Goal: Task Accomplishment & Management: Use online tool/utility

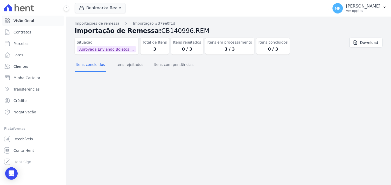
click at [23, 18] on span "Visão Geral" at bounding box center [23, 20] width 21 height 5
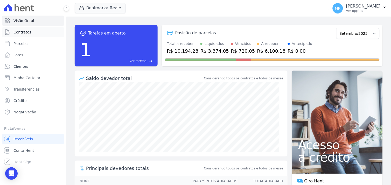
click at [19, 30] on span "Contratos" at bounding box center [22, 32] width 18 height 5
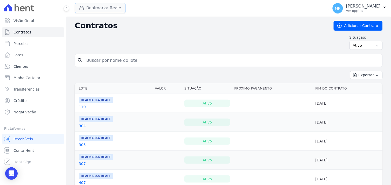
click at [92, 7] on button "Realmarka Reale" at bounding box center [100, 8] width 51 height 10
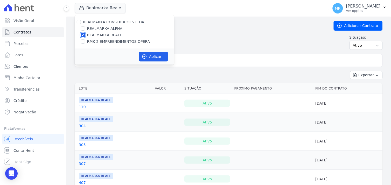
click at [81, 36] on input "REALMARKA REALE" at bounding box center [83, 35] width 4 height 4
checkbox input "false"
click at [82, 44] on div "REALMARKA CONSTRUCOES LTDA REALMARKA ALPHA REALMARKA [PERSON_NAME] RMK 2 EMPREE…" at bounding box center [125, 31] width 100 height 33
click at [82, 41] on input "RMK 2 EMPREENDIMENTOS OPERA" at bounding box center [83, 41] width 4 height 4
checkbox input "true"
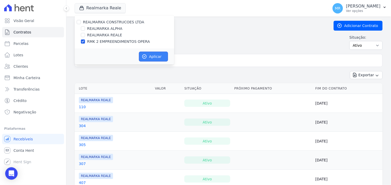
click at [150, 60] on button "Aplicar" at bounding box center [153, 57] width 29 height 10
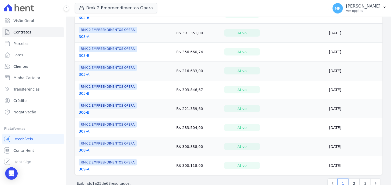
scroll to position [405, 0]
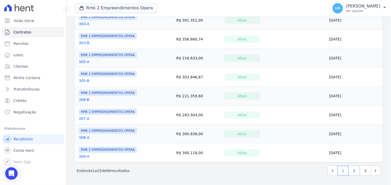
click at [349, 172] on link "2" at bounding box center [354, 171] width 11 height 10
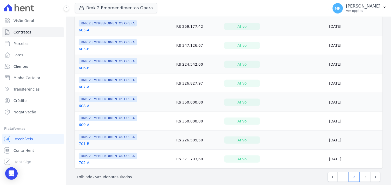
scroll to position [403, 0]
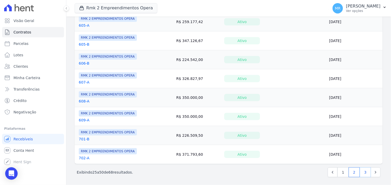
click at [362, 172] on link "3" at bounding box center [365, 172] width 11 height 10
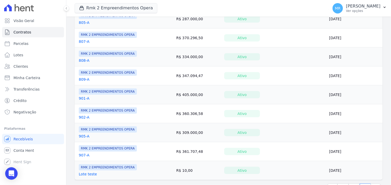
scroll to position [273, 0]
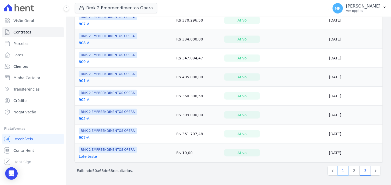
click at [337, 171] on link "1" at bounding box center [342, 171] width 11 height 10
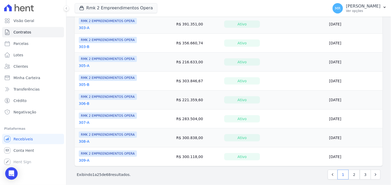
scroll to position [403, 0]
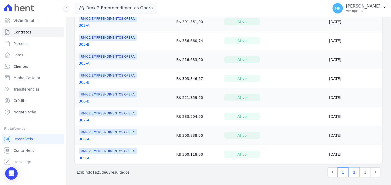
click at [352, 174] on link "2" at bounding box center [354, 172] width 11 height 10
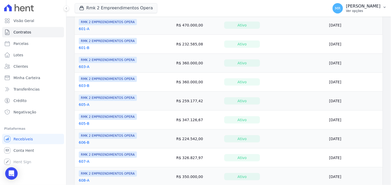
scroll to position [317, 0]
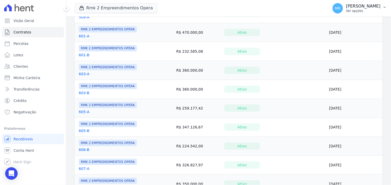
click at [367, 8] on p "[PERSON_NAME]" at bounding box center [363, 6] width 34 height 5
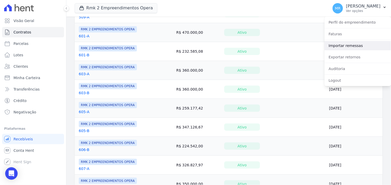
drag, startPoint x: 350, startPoint y: 47, endPoint x: 347, endPoint y: 46, distance: 3.9
click at [350, 47] on link "Importar remessas" at bounding box center [358, 45] width 66 height 9
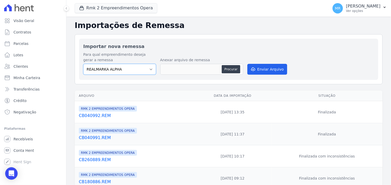
click at [144, 69] on select "REALMARKA ALPHA REALMARKA REALE RMK 2 EMPREENDIMENTOS OPERA" at bounding box center [119, 69] width 73 height 11
select select "16462f68-d5f3-4053-9b2f-c9981f2a4aae"
click at [83, 64] on select "REALMARKA ALPHA REALMARKA REALE RMK 2 EMPREENDIMENTOS OPERA" at bounding box center [119, 69] width 73 height 11
click at [230, 71] on button "Procurar" at bounding box center [231, 69] width 19 height 8
type input "CB140998.REM"
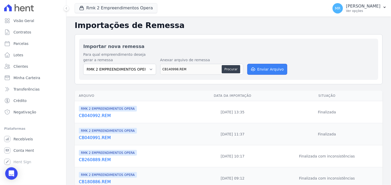
click at [266, 69] on button "Enviar Arquivo" at bounding box center [267, 69] width 40 height 11
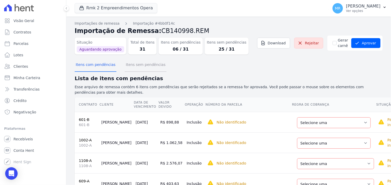
click at [147, 65] on button "Itens sem pendências" at bounding box center [146, 64] width 42 height 13
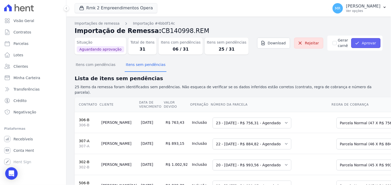
click at [366, 43] on button "Aprovar" at bounding box center [365, 43] width 29 height 10
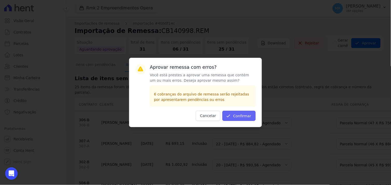
click at [246, 113] on button "Confirmar" at bounding box center [238, 116] width 33 height 10
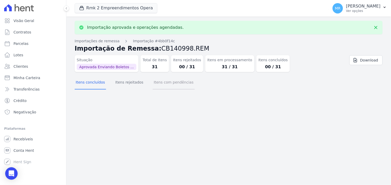
click at [168, 81] on button "Itens com pendências" at bounding box center [174, 82] width 42 height 13
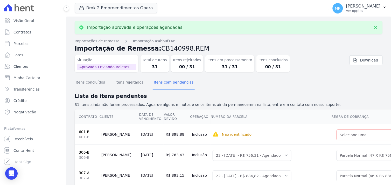
click at [84, 131] on link "601-B" at bounding box center [84, 132] width 11 height 4
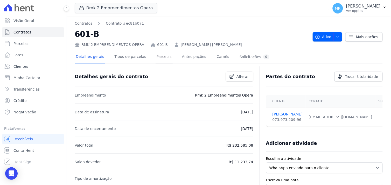
click at [159, 57] on link "Parcelas" at bounding box center [164, 57] width 17 height 14
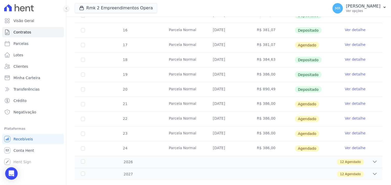
scroll to position [144, 0]
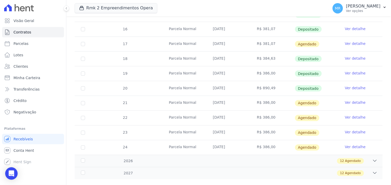
click at [352, 103] on link "Ver detalhe" at bounding box center [355, 102] width 21 height 5
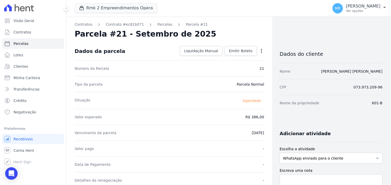
click at [261, 51] on icon "button" at bounding box center [261, 51] width 1 height 4
drag, startPoint x: 233, startPoint y: 58, endPoint x: 231, endPoint y: 64, distance: 6.5
click at [233, 58] on link "Alterar" at bounding box center [239, 57] width 46 height 9
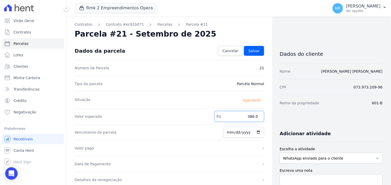
drag, startPoint x: 245, startPoint y: 115, endPoint x: 295, endPoint y: 111, distance: 49.4
type input "898.88"
click at [255, 50] on span "Salvar" at bounding box center [253, 50] width 11 height 5
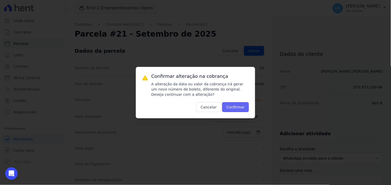
click at [241, 105] on button "Confirmar" at bounding box center [235, 107] width 27 height 10
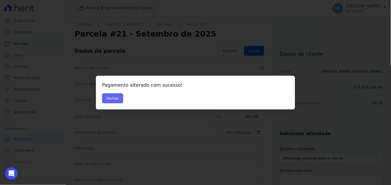
click at [108, 100] on button "Fechar" at bounding box center [112, 98] width 21 height 10
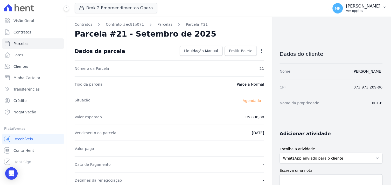
click at [369, 8] on p "[PERSON_NAME]" at bounding box center [363, 6] width 34 height 5
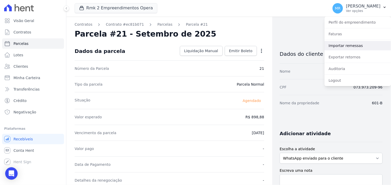
click at [355, 43] on link "Importar remessas" at bounding box center [358, 45] width 66 height 9
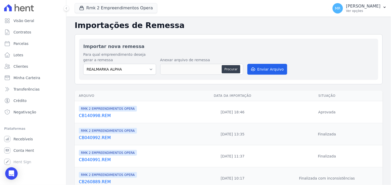
click at [89, 116] on link "CB140998.REM" at bounding box center [135, 115] width 113 height 6
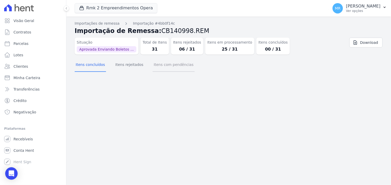
click at [170, 66] on button "Itens com pendências" at bounding box center [174, 64] width 42 height 13
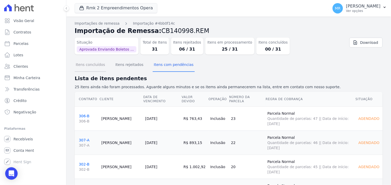
click at [89, 66] on button "Itens concluídos" at bounding box center [90, 64] width 31 height 13
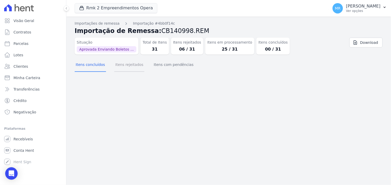
click at [132, 67] on button "Itens rejeitados" at bounding box center [129, 64] width 30 height 13
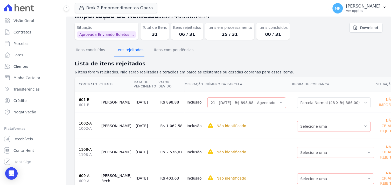
scroll to position [29, 0]
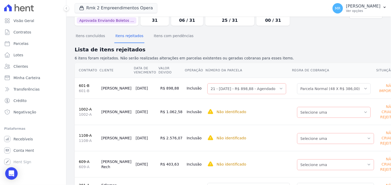
click at [87, 108] on link "1002-A" at bounding box center [85, 109] width 13 height 4
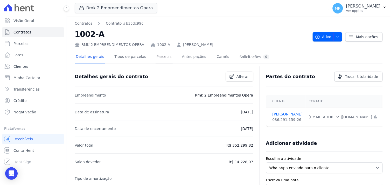
click at [156, 57] on link "Parcelas" at bounding box center [164, 57] width 17 height 14
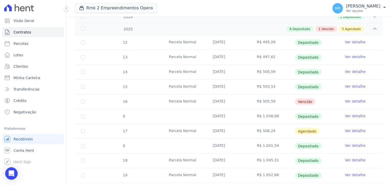
scroll to position [173, 0]
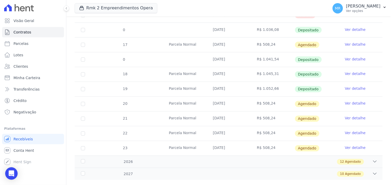
click at [350, 105] on link "Ver detalhe" at bounding box center [355, 103] width 21 height 5
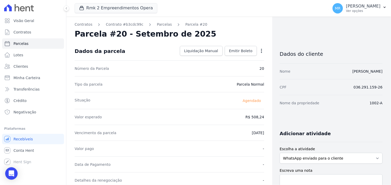
click at [260, 50] on icon "button" at bounding box center [261, 50] width 5 height 5
click at [235, 59] on link "Alterar" at bounding box center [239, 57] width 46 height 9
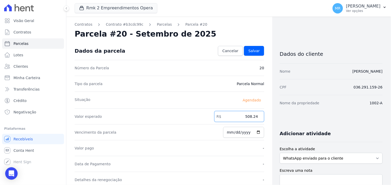
drag, startPoint x: 235, startPoint y: 114, endPoint x: 277, endPoint y: 112, distance: 42.3
type input "1062.59"
click at [256, 53] on span "Salvar" at bounding box center [253, 50] width 11 height 5
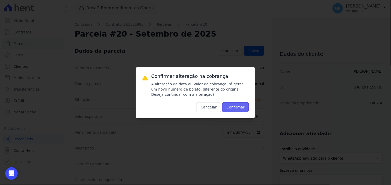
click at [240, 110] on button "Confirmar" at bounding box center [235, 107] width 27 height 10
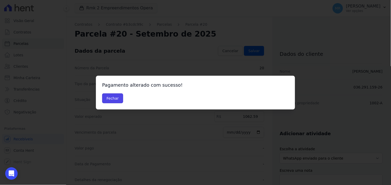
drag, startPoint x: 107, startPoint y: 97, endPoint x: 45, endPoint y: 61, distance: 71.1
click at [106, 97] on button "Fechar" at bounding box center [112, 98] width 21 height 10
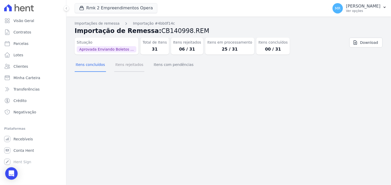
click at [128, 63] on button "Itens rejeitados" at bounding box center [129, 64] width 30 height 13
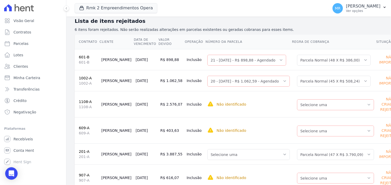
scroll to position [58, 0]
click at [83, 100] on link "1108-A" at bounding box center [85, 101] width 13 height 4
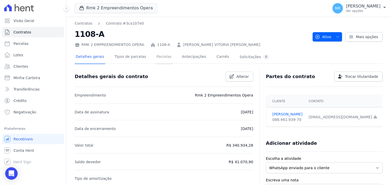
click at [158, 57] on link "Parcelas" at bounding box center [164, 57] width 17 height 14
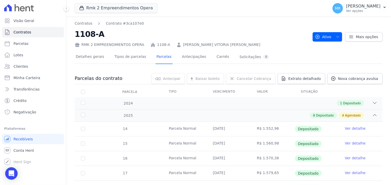
scroll to position [115, 0]
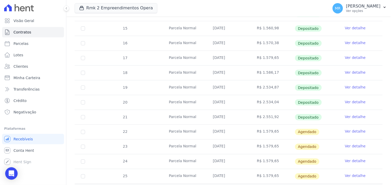
click at [353, 131] on link "Ver detalhe" at bounding box center [355, 131] width 21 height 5
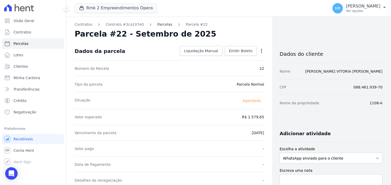
click at [157, 24] on link "Parcelas" at bounding box center [164, 24] width 15 height 5
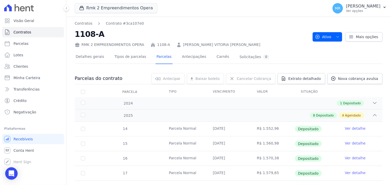
scroll to position [154, 0]
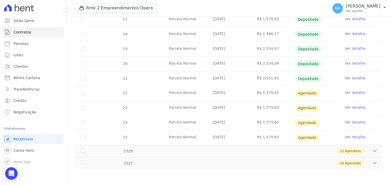
click at [347, 93] on link "Ver detalhe" at bounding box center [355, 92] width 21 height 5
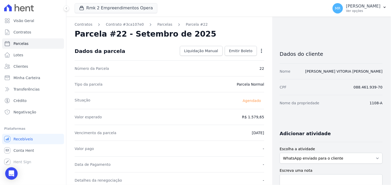
click at [261, 50] on icon "button" at bounding box center [261, 51] width 1 height 4
click at [239, 58] on link "Alterar" at bounding box center [239, 57] width 46 height 9
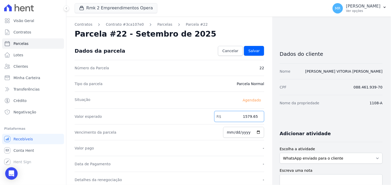
drag, startPoint x: 233, startPoint y: 115, endPoint x: 270, endPoint y: 116, distance: 36.6
type input "2576.07"
click at [251, 51] on span "Salvar" at bounding box center [253, 50] width 11 height 5
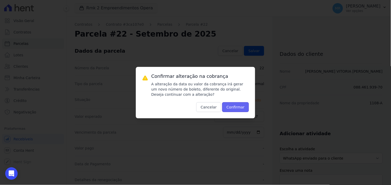
click at [237, 107] on button "Confirmar" at bounding box center [235, 107] width 27 height 10
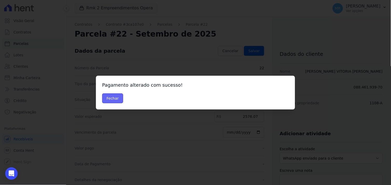
click at [118, 97] on button "Fechar" at bounding box center [112, 98] width 21 height 10
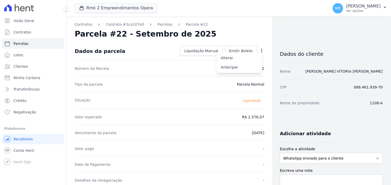
click at [115, 97] on div "Situação [GEOGRAPHIC_DATA]" at bounding box center [169, 100] width 189 height 17
click at [375, 7] on p "[PERSON_NAME]" at bounding box center [363, 6] width 34 height 5
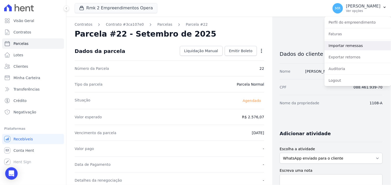
click at [349, 48] on link "Importar remessas" at bounding box center [358, 45] width 66 height 9
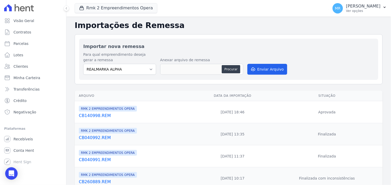
click at [97, 117] on link "CB140998.REM" at bounding box center [135, 115] width 113 height 6
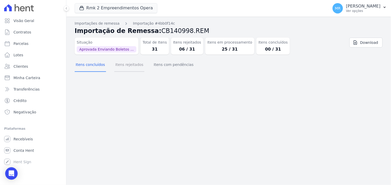
click at [122, 64] on button "Itens rejeitados" at bounding box center [129, 64] width 30 height 13
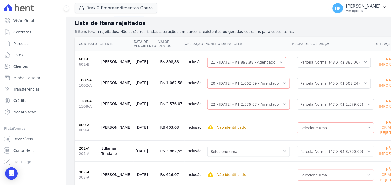
scroll to position [58, 0]
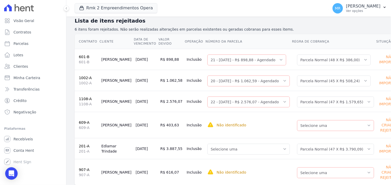
click at [82, 120] on link "609-A" at bounding box center [84, 122] width 11 height 4
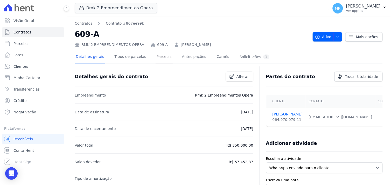
drag, startPoint x: 154, startPoint y: 56, endPoint x: 171, endPoint y: 77, distance: 26.9
click at [156, 56] on link "Parcelas" at bounding box center [164, 57] width 17 height 14
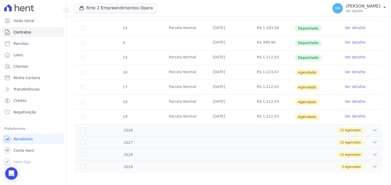
scroll to position [208, 0]
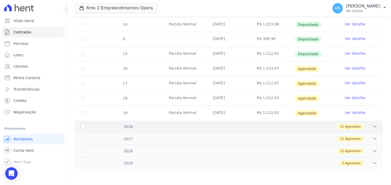
click at [372, 126] on icon at bounding box center [374, 126] width 5 height 5
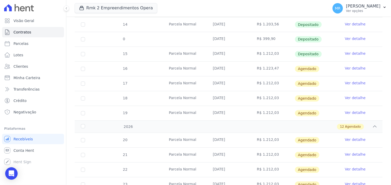
drag, startPoint x: 376, startPoint y: 7, endPoint x: 371, endPoint y: 18, distance: 12.5
click at [377, 9] on div "[PERSON_NAME] Ver opções" at bounding box center [363, 8] width 34 height 9
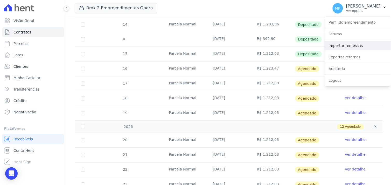
click at [349, 47] on link "Importar remessas" at bounding box center [358, 45] width 66 height 9
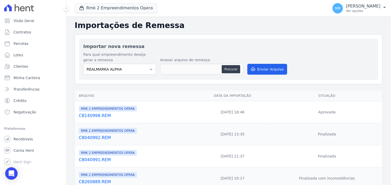
click at [87, 116] on link "CB140998.REM" at bounding box center [135, 115] width 113 height 6
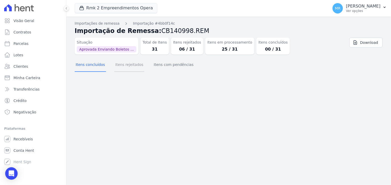
drag, startPoint x: 126, startPoint y: 64, endPoint x: 126, endPoint y: 78, distance: 14.8
click at [126, 64] on button "Itens rejeitados" at bounding box center [129, 64] width 30 height 13
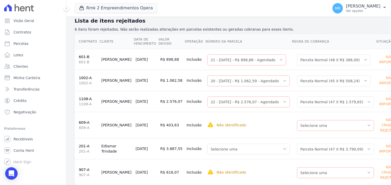
scroll to position [70, 0]
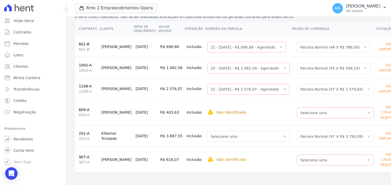
click at [83, 108] on link "609-A" at bounding box center [84, 110] width 11 height 4
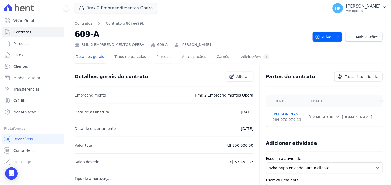
click at [157, 56] on link "Parcelas" at bounding box center [164, 57] width 17 height 14
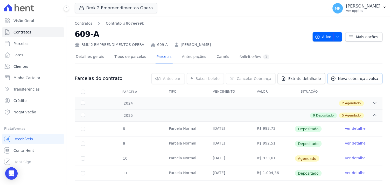
click at [349, 77] on span "Nova cobrança avulsa" at bounding box center [358, 78] width 40 height 5
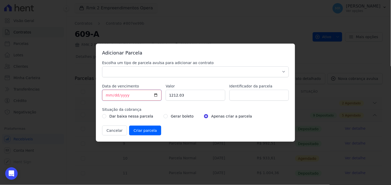
drag, startPoint x: 129, startPoint y: 93, endPoint x: 124, endPoint y: 94, distance: 5.6
click at [124, 94] on input "[DATE]" at bounding box center [131, 95] width 59 height 11
type input "[DATE]"
drag, startPoint x: 187, startPoint y: 95, endPoint x: 148, endPoint y: 92, distance: 39.3
click at [148, 92] on div "Escolha um tipo de parcela avulsa para adicionar ao contrato Parcela Normal Sin…" at bounding box center [195, 97] width 187 height 75
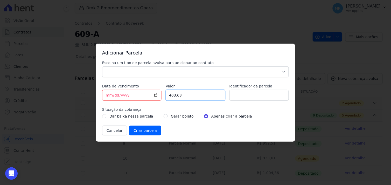
type input "403.63"
click at [164, 117] on div "Gerar boleto" at bounding box center [179, 116] width 30 height 6
click at [164, 115] on input "radio" at bounding box center [166, 116] width 4 height 4
radio input "true"
click at [143, 132] on input "Criar parcela" at bounding box center [145, 130] width 32 height 10
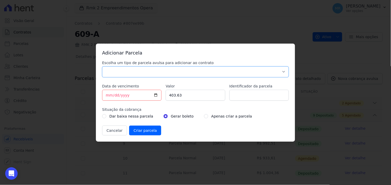
click at [138, 68] on select "Parcela Normal Sinal Caução Intercalada Chaves Pré Chaves Pós Chaves Taxas Quit…" at bounding box center [195, 71] width 187 height 11
select select "standard"
click at [102, 66] on select "Parcela Normal Sinal Caução Intercalada Chaves Pré Chaves Pós Chaves Taxas Quit…" at bounding box center [195, 71] width 187 height 11
click at [140, 131] on input "Criar parcela" at bounding box center [145, 130] width 32 height 10
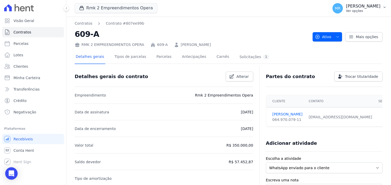
click at [375, 8] on p "[PERSON_NAME]" at bounding box center [363, 6] width 34 height 5
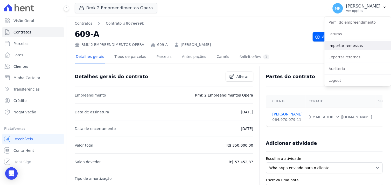
click at [354, 46] on link "Importar remessas" at bounding box center [358, 45] width 66 height 9
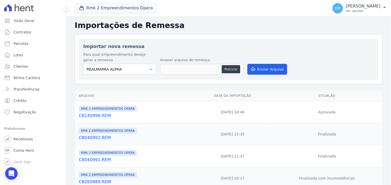
click at [97, 115] on link "CB140998.REM" at bounding box center [135, 115] width 113 height 6
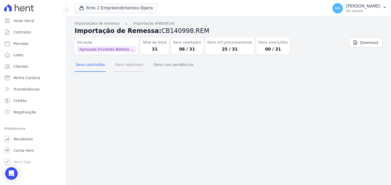
click at [123, 65] on button "Itens rejeitados" at bounding box center [129, 64] width 30 height 13
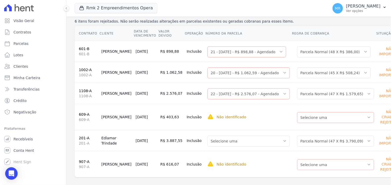
scroll to position [70, 0]
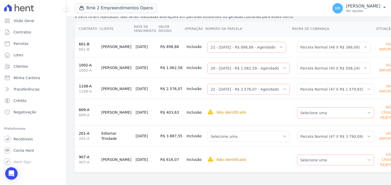
click at [84, 132] on link "201-A" at bounding box center [84, 133] width 11 height 4
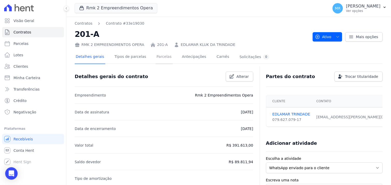
click at [158, 56] on link "Parcelas" at bounding box center [164, 57] width 17 height 14
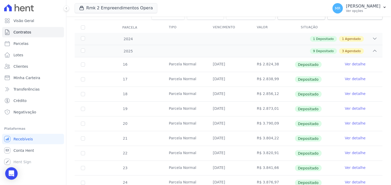
scroll to position [144, 0]
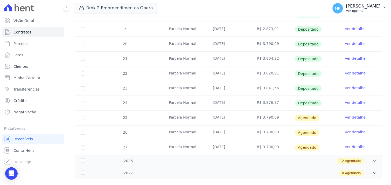
click at [371, 8] on p "[PERSON_NAME]" at bounding box center [363, 6] width 34 height 5
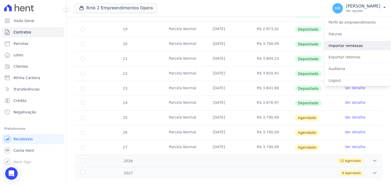
click at [342, 45] on link "Importar remessas" at bounding box center [358, 45] width 66 height 9
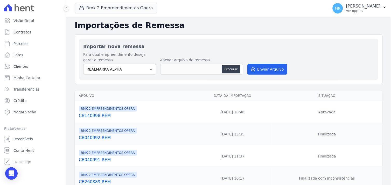
click at [94, 113] on link "CB140998.REM" at bounding box center [135, 115] width 113 height 6
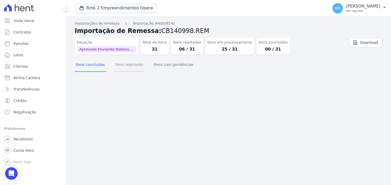
click at [115, 66] on button "Itens rejeitados" at bounding box center [129, 64] width 30 height 13
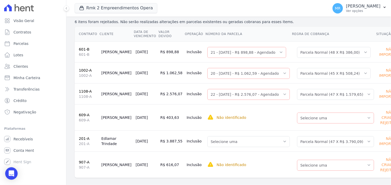
scroll to position [70, 0]
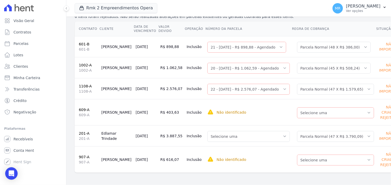
click at [80, 156] on link "907-A" at bounding box center [84, 157] width 11 height 4
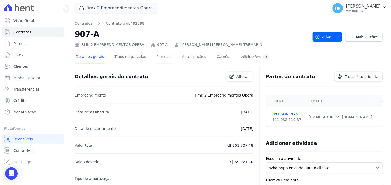
click at [156, 57] on link "Parcelas" at bounding box center [164, 57] width 17 height 14
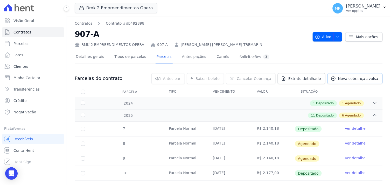
click at [353, 79] on span "Nova cobrança avulsa" at bounding box center [358, 78] width 40 height 5
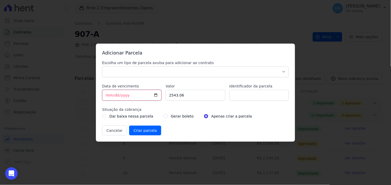
drag, startPoint x: 107, startPoint y: 94, endPoint x: 91, endPoint y: 95, distance: 15.8
click at [91, 95] on div "Adicionar Parcela Escolha um tipo de parcela avulsa para adicionar ao contrato …" at bounding box center [195, 92] width 391 height 185
type input "[DATE]"
drag, startPoint x: 185, startPoint y: 98, endPoint x: 148, endPoint y: 94, distance: 37.3
click at [148, 94] on div "Escolha um tipo de parcela avulsa para adicionar ao contrato Parcela Normal Sin…" at bounding box center [195, 97] width 187 height 75
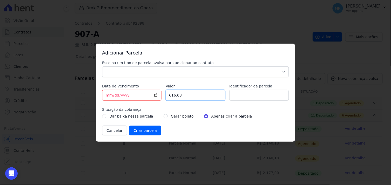
type input "616.08"
click at [161, 76] on select "Parcela Normal Sinal Caução Intercalada Chaves Pré Chaves Pós Chaves Taxas Quit…" at bounding box center [195, 71] width 187 height 11
select select "standard"
click at [102, 66] on select "Parcela Normal Sinal Caução Intercalada Chaves Pré Chaves Pós Chaves Taxas Quit…" at bounding box center [195, 71] width 187 height 11
click at [164, 116] on div "Gerar boleto" at bounding box center [179, 116] width 30 height 6
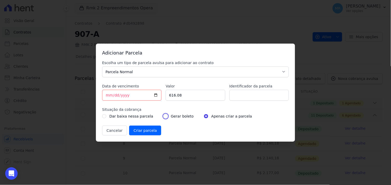
click at [164, 116] on input "radio" at bounding box center [166, 116] width 4 height 4
radio input "true"
click at [140, 130] on input "Criar parcela" at bounding box center [145, 130] width 32 height 10
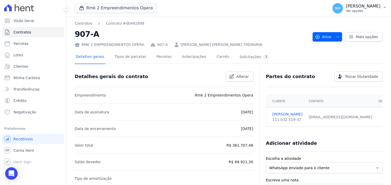
click at [369, 7] on p "[PERSON_NAME]" at bounding box center [363, 6] width 34 height 5
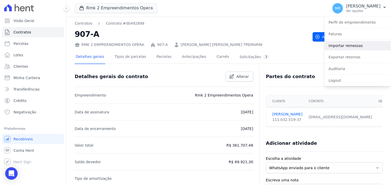
click at [349, 46] on link "Importar remessas" at bounding box center [358, 45] width 66 height 9
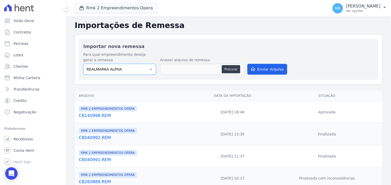
drag, startPoint x: 146, startPoint y: 68, endPoint x: 140, endPoint y: 73, distance: 8.1
click at [146, 68] on select "REALMARKA ALPHA REALMARKA [PERSON_NAME] RMK 2 EMPREENDIMENTOS OPERA" at bounding box center [119, 69] width 73 height 11
select select "16462f68-d5f3-4053-9b2f-c9981f2a4aae"
click at [83, 64] on select "REALMARKA ALPHA REALMARKA [PERSON_NAME] RMK 2 EMPREENDIMENTOS OPERA" at bounding box center [119, 69] width 73 height 11
click at [95, 115] on link "CB140998.REM" at bounding box center [135, 115] width 113 height 6
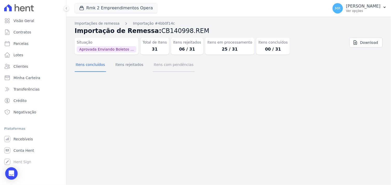
click at [162, 64] on button "Itens com pendências" at bounding box center [174, 64] width 42 height 13
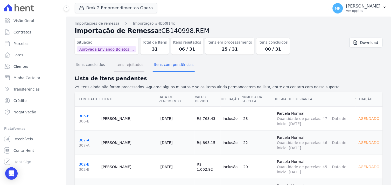
click at [129, 65] on button "Itens rejeitados" at bounding box center [129, 64] width 30 height 13
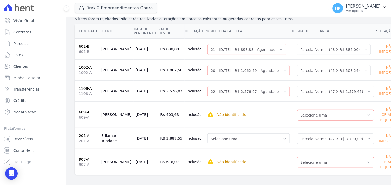
scroll to position [70, 0]
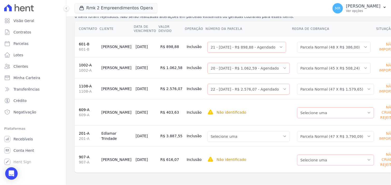
click at [84, 85] on link "1108-A" at bounding box center [85, 86] width 13 height 4
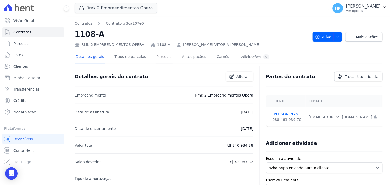
click at [156, 58] on link "Parcelas" at bounding box center [164, 57] width 17 height 14
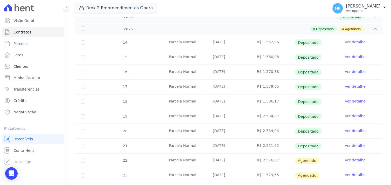
scroll to position [115, 0]
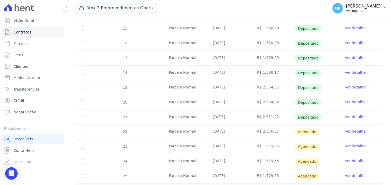
click at [365, 7] on p "[PERSON_NAME]" at bounding box center [363, 6] width 34 height 5
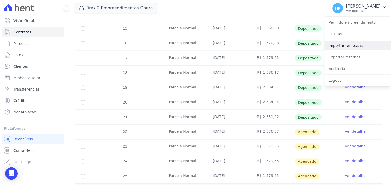
click at [356, 45] on link "Importar remessas" at bounding box center [358, 45] width 66 height 9
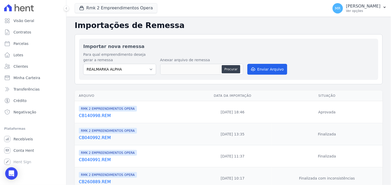
click at [93, 117] on link "CB140998.REM" at bounding box center [135, 115] width 113 height 6
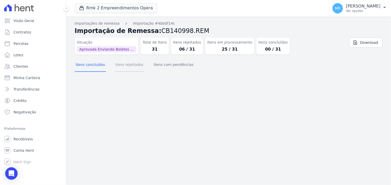
click at [124, 64] on button "Itens rejeitados" at bounding box center [129, 64] width 30 height 13
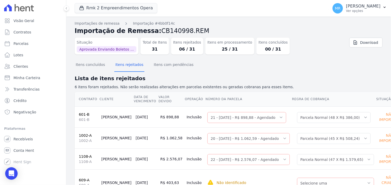
click at [83, 113] on link "601-B" at bounding box center [84, 114] width 11 height 4
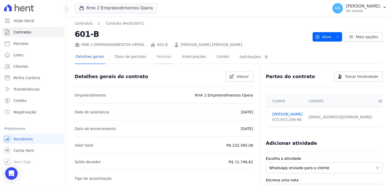
click at [159, 57] on link "Parcelas" at bounding box center [164, 57] width 17 height 14
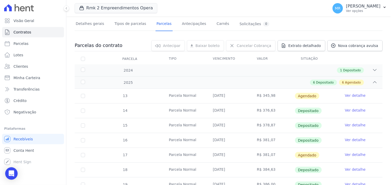
scroll to position [86, 0]
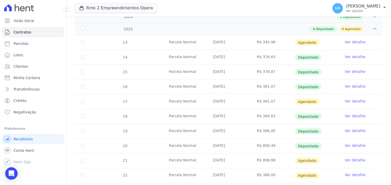
click at [352, 159] on link "Ver detalhe" at bounding box center [355, 160] width 21 height 5
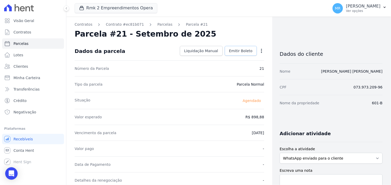
click at [235, 51] on span "Emitir Boleto" at bounding box center [241, 50] width 24 height 5
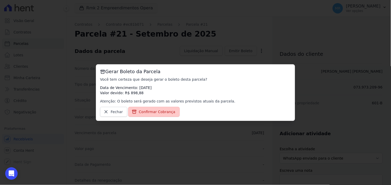
click at [143, 115] on link "Confirmar Cobrança" at bounding box center [154, 112] width 52 height 10
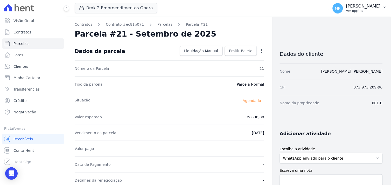
click at [364, 9] on p "Ver opções" at bounding box center [363, 11] width 34 height 4
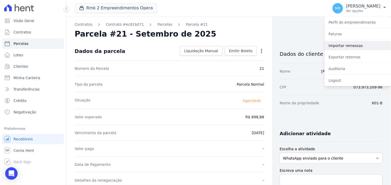
click at [356, 46] on link "Importar remessas" at bounding box center [358, 45] width 66 height 9
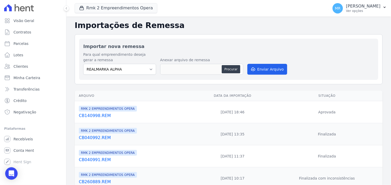
click at [101, 115] on link "CB140998.REM" at bounding box center [135, 115] width 113 height 6
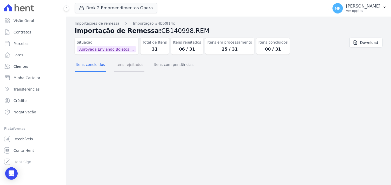
click at [125, 65] on button "Itens rejeitados" at bounding box center [129, 64] width 30 height 13
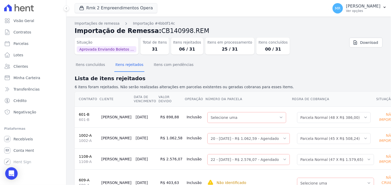
click at [85, 134] on link "1002-A" at bounding box center [85, 135] width 13 height 4
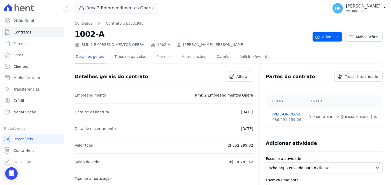
click at [159, 56] on link "Parcelas" at bounding box center [164, 57] width 17 height 14
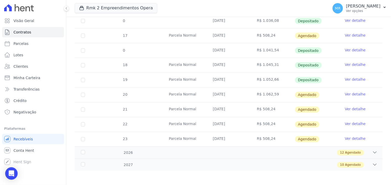
scroll to position [183, 0]
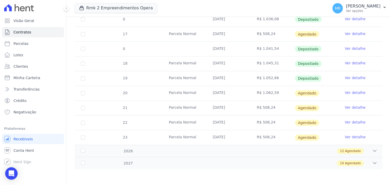
click at [350, 32] on link "Ver detalhe" at bounding box center [355, 33] width 21 height 5
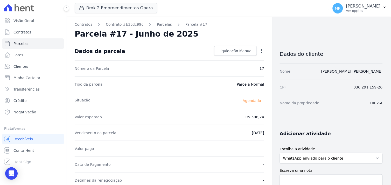
click at [259, 50] on icon "button" at bounding box center [261, 50] width 5 height 5
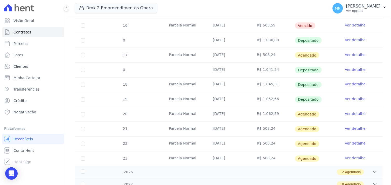
scroll to position [183, 0]
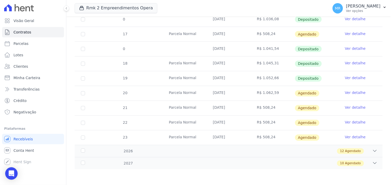
click at [354, 92] on link "Ver detalhe" at bounding box center [355, 92] width 21 height 5
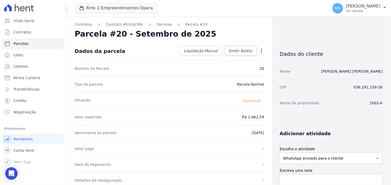
click at [238, 50] on span "Emitir Boleto" at bounding box center [241, 50] width 24 height 5
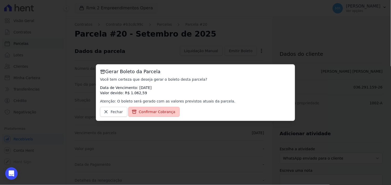
click at [165, 112] on span "Confirmar Cobrança" at bounding box center [157, 111] width 37 height 5
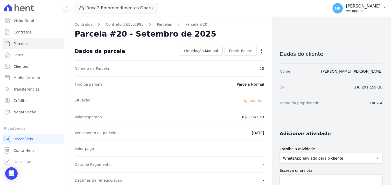
click at [376, 5] on p "[PERSON_NAME]" at bounding box center [363, 6] width 34 height 5
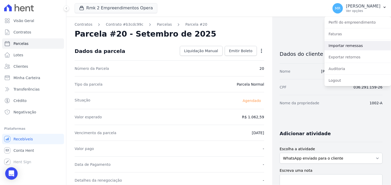
drag, startPoint x: 350, startPoint y: 45, endPoint x: 228, endPoint y: 84, distance: 128.4
click at [349, 45] on link "Importar remessas" at bounding box center [358, 45] width 66 height 9
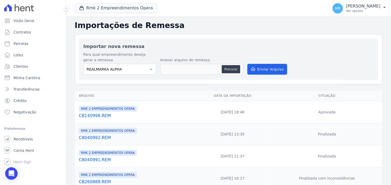
click at [101, 117] on link "CB140998.REM" at bounding box center [135, 115] width 113 height 6
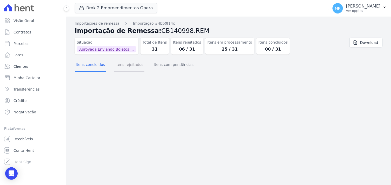
drag, startPoint x: 118, startPoint y: 67, endPoint x: 125, endPoint y: 72, distance: 8.0
click at [119, 67] on button "Itens rejeitados" at bounding box center [129, 64] width 30 height 13
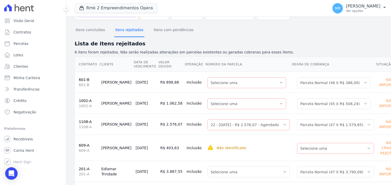
scroll to position [58, 0]
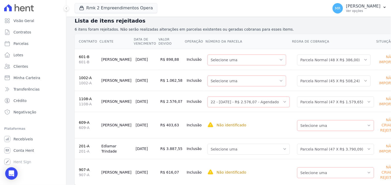
click at [86, 97] on link "1108-A" at bounding box center [85, 99] width 13 height 4
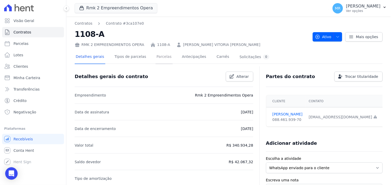
click at [156, 57] on link "Parcelas" at bounding box center [164, 57] width 17 height 14
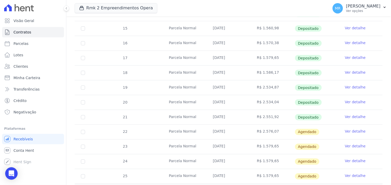
scroll to position [144, 0]
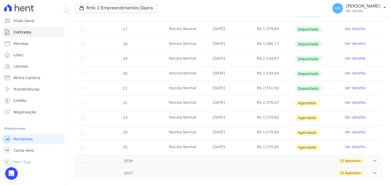
click at [348, 104] on link "Ver detalhe" at bounding box center [355, 102] width 21 height 5
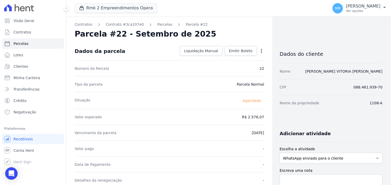
click at [259, 50] on icon "button" at bounding box center [261, 50] width 5 height 5
drag, startPoint x: 201, startPoint y: 102, endPoint x: 207, endPoint y: 87, distance: 16.2
click at [201, 102] on div "Situação [GEOGRAPHIC_DATA]" at bounding box center [169, 100] width 189 height 17
click at [233, 51] on span "Emitir Boleto" at bounding box center [241, 50] width 24 height 5
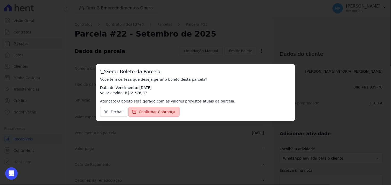
click at [141, 114] on span "Confirmar Cobrança" at bounding box center [157, 111] width 37 height 5
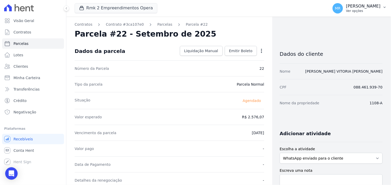
drag, startPoint x: 361, startPoint y: 6, endPoint x: 370, endPoint y: 11, distance: 9.5
click at [362, 6] on p "[PERSON_NAME]" at bounding box center [363, 6] width 34 height 5
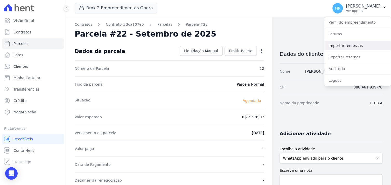
click at [347, 47] on link "Importar remessas" at bounding box center [358, 45] width 66 height 9
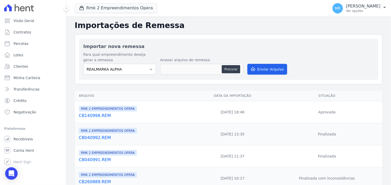
click at [90, 115] on link "CB140998.REM" at bounding box center [135, 115] width 113 height 6
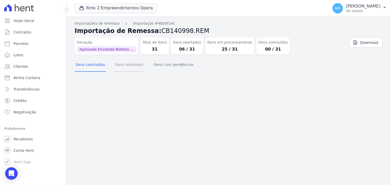
click at [123, 64] on button "Itens rejeitados" at bounding box center [129, 64] width 30 height 13
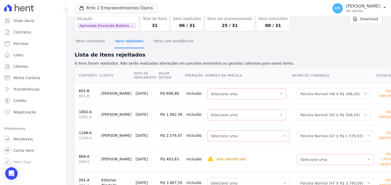
scroll to position [70, 0]
